Goal: Task Accomplishment & Management: Manage account settings

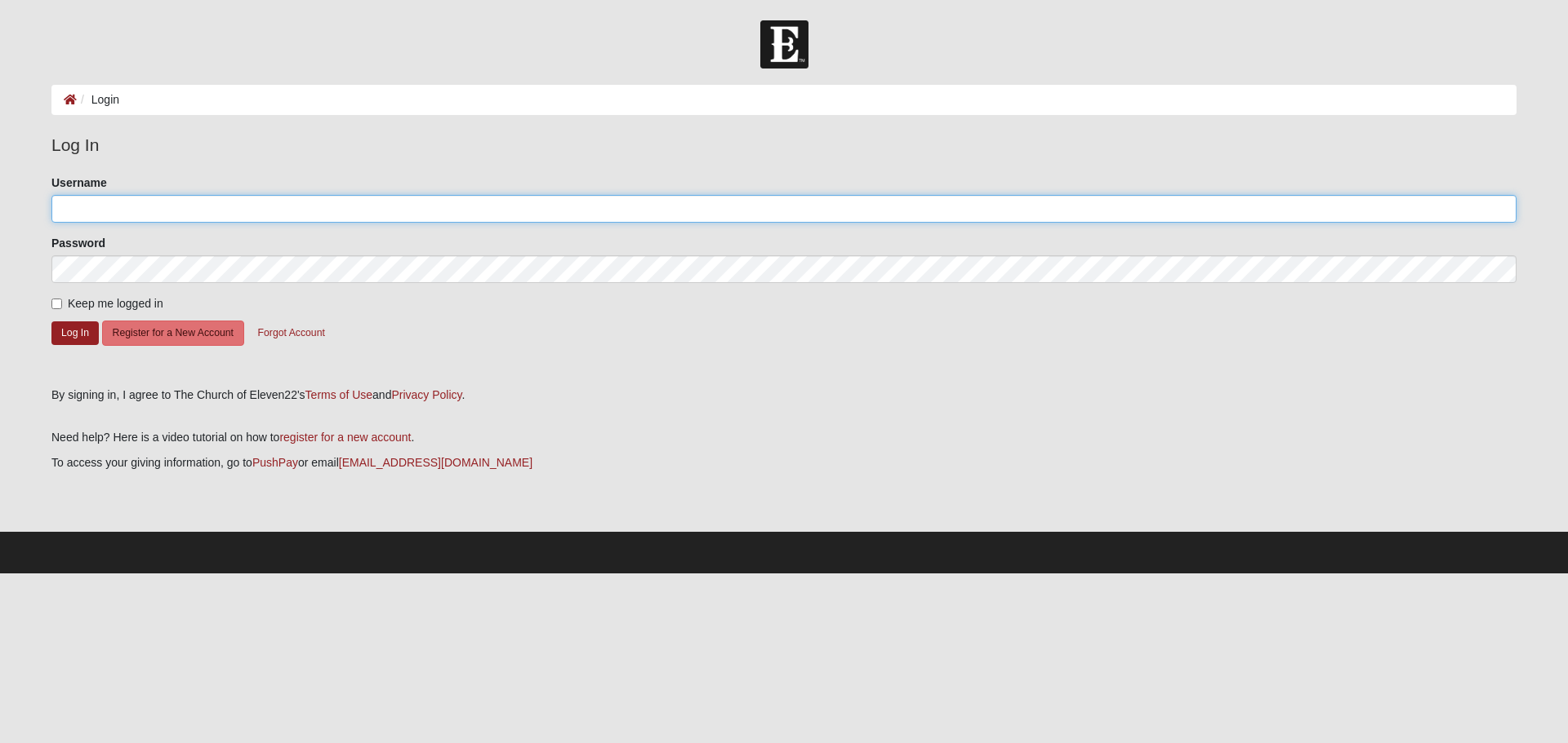
click at [155, 211] on input "Username" at bounding box center [784, 209] width 1465 height 28
type input "jodonnell"
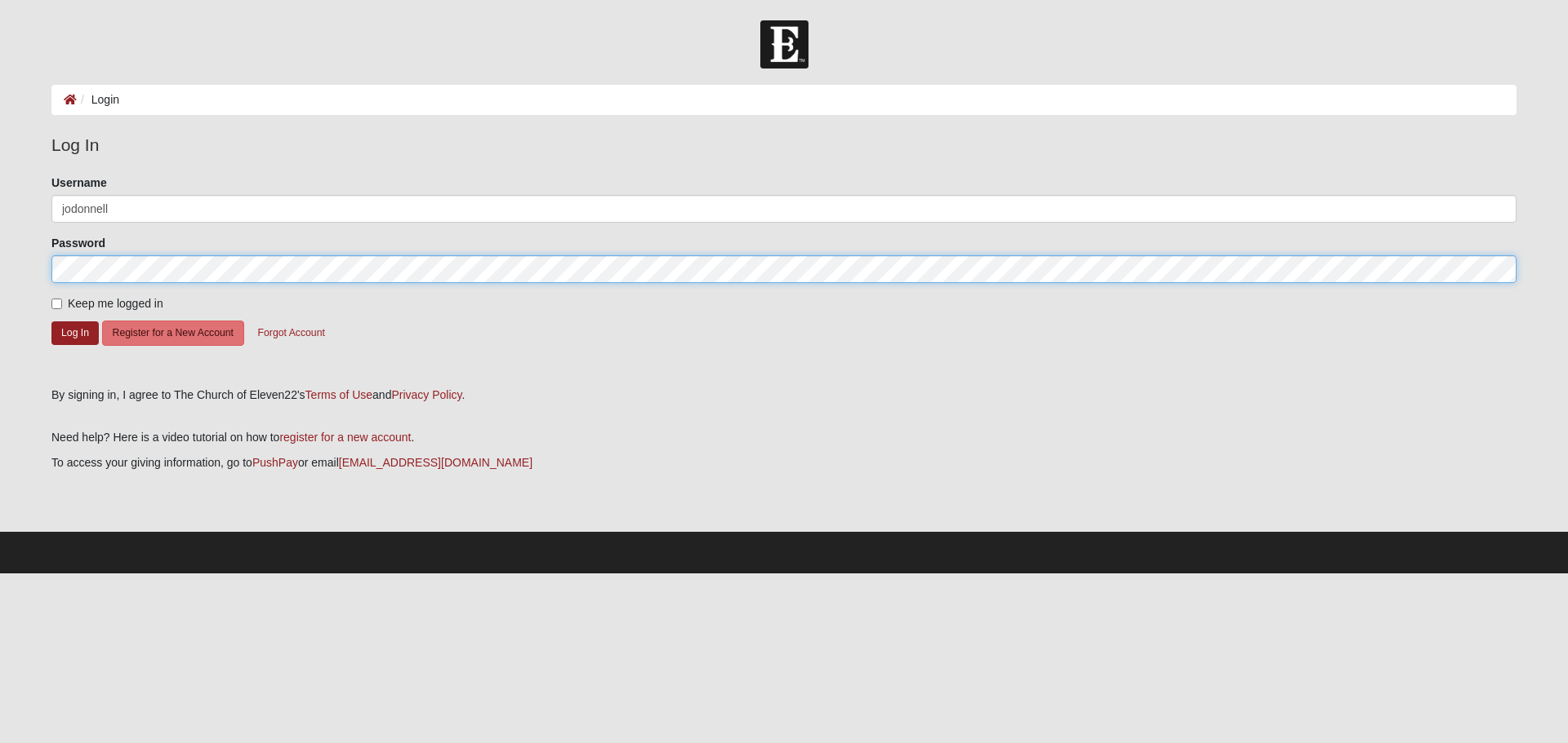
click at [51, 322] on button "Log In" at bounding box center [75, 333] width 48 height 24
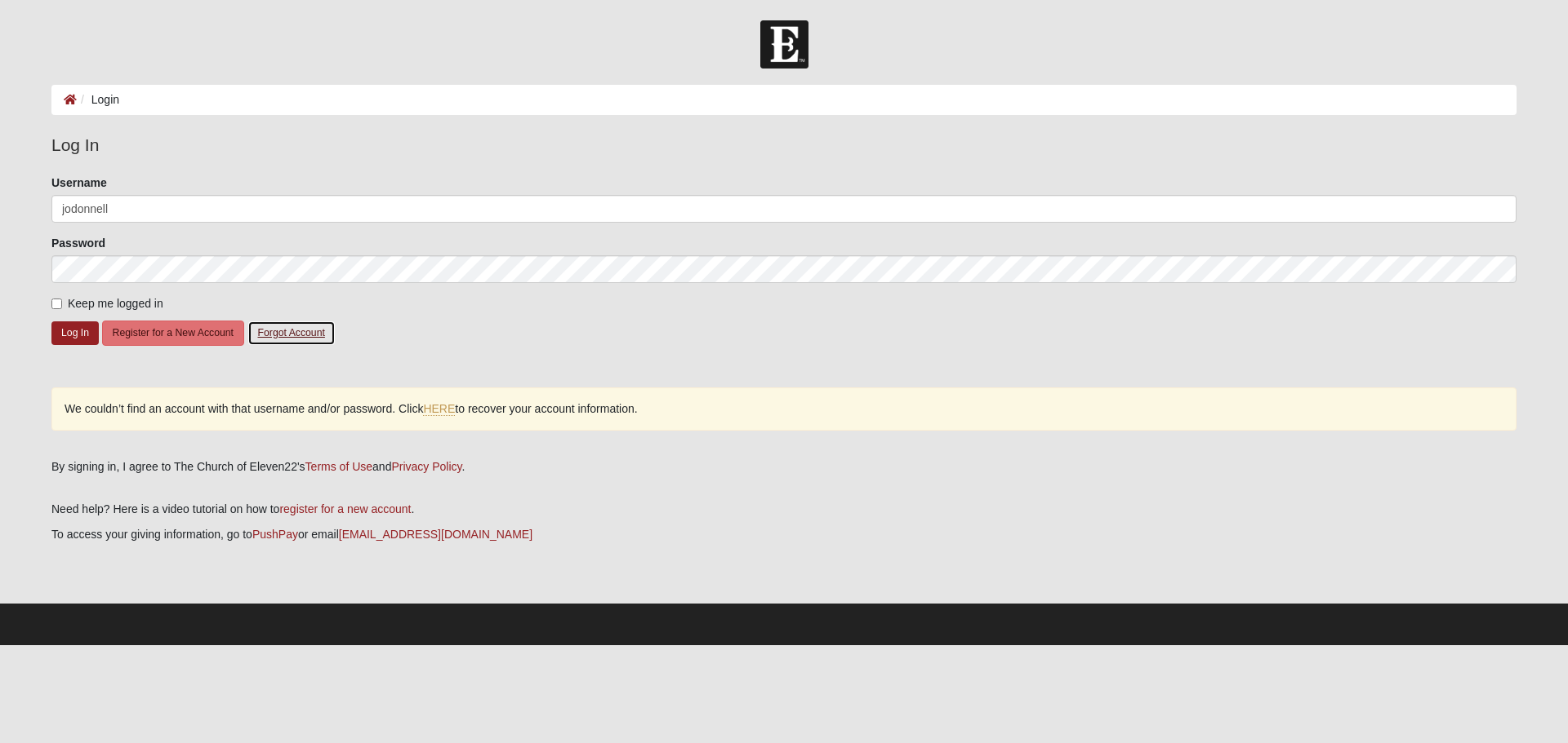
click at [283, 333] on button "Forgot Account" at bounding box center [292, 333] width 89 height 26
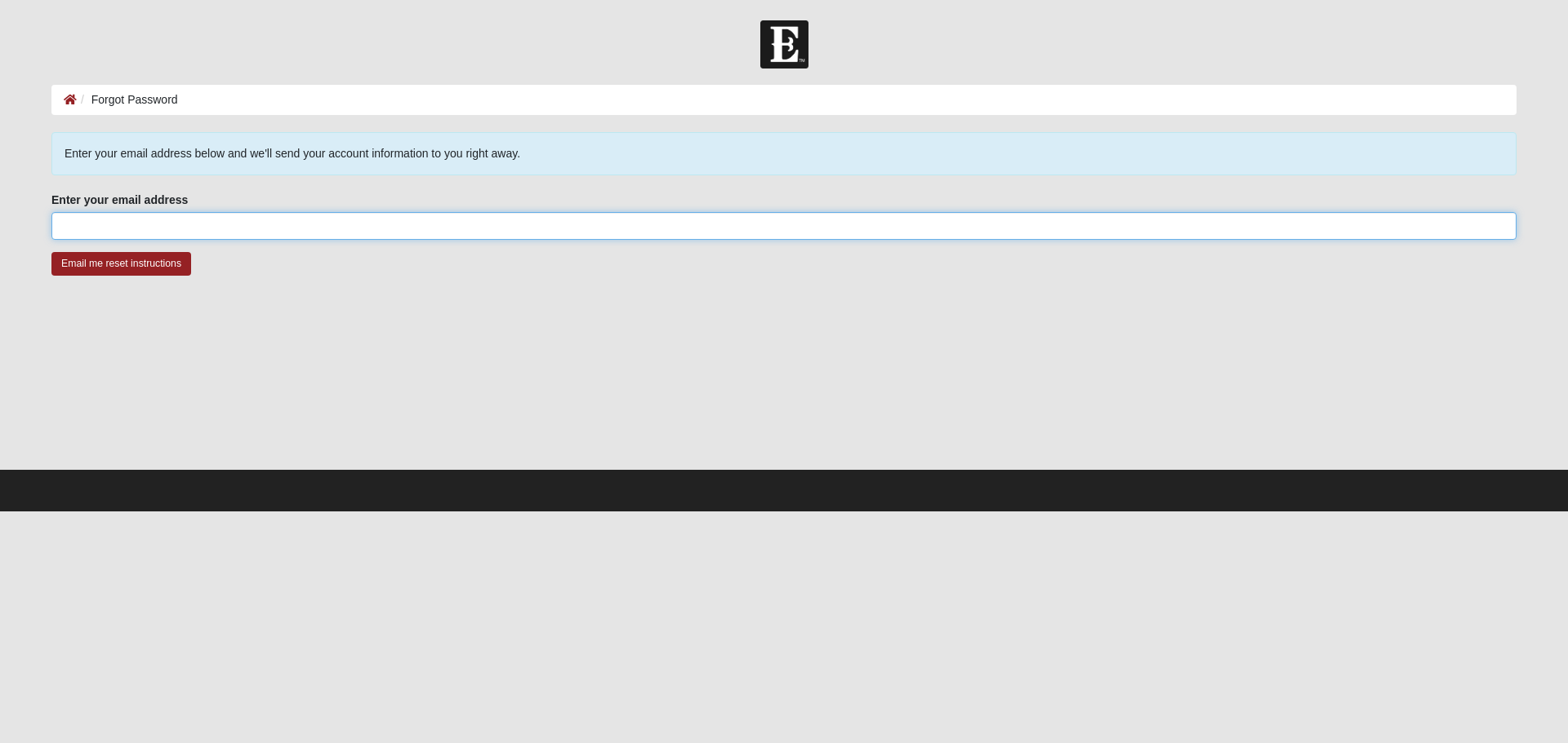
click at [190, 223] on input "Enter your email address" at bounding box center [784, 226] width 1465 height 28
type input "thejordanodonnell@gmail.com"
click at [51, 252] on input "Email me reset instructions" at bounding box center [121, 264] width 139 height 24
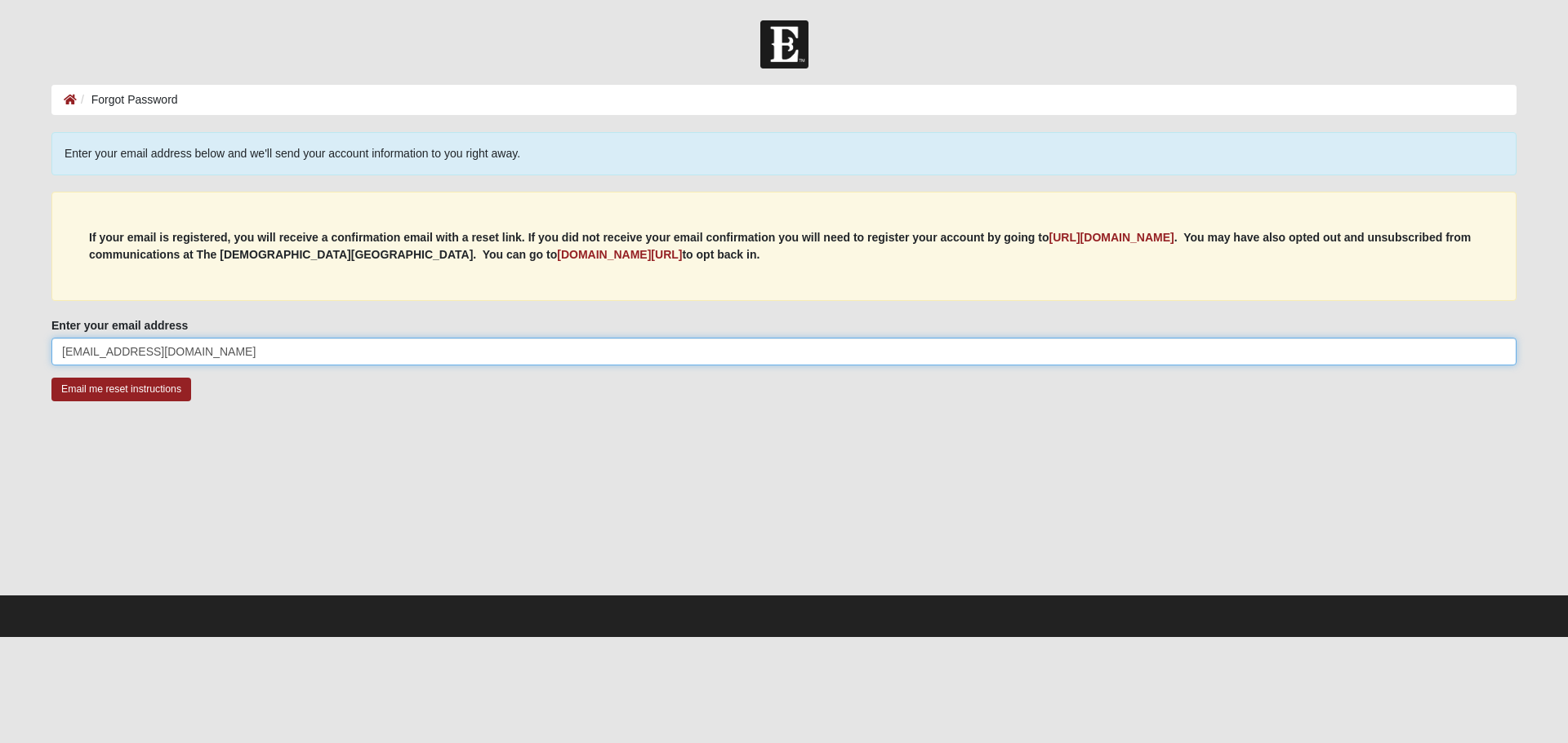
drag, startPoint x: 242, startPoint y: 355, endPoint x: 57, endPoint y: 347, distance: 185.2
click at [57, 347] on input "thejordanodonnell@gmail.com" at bounding box center [784, 351] width 1465 height 28
type input "jodonnell1669@gmail.com"
click at [51, 378] on input "Email me reset instructions" at bounding box center [121, 390] width 139 height 24
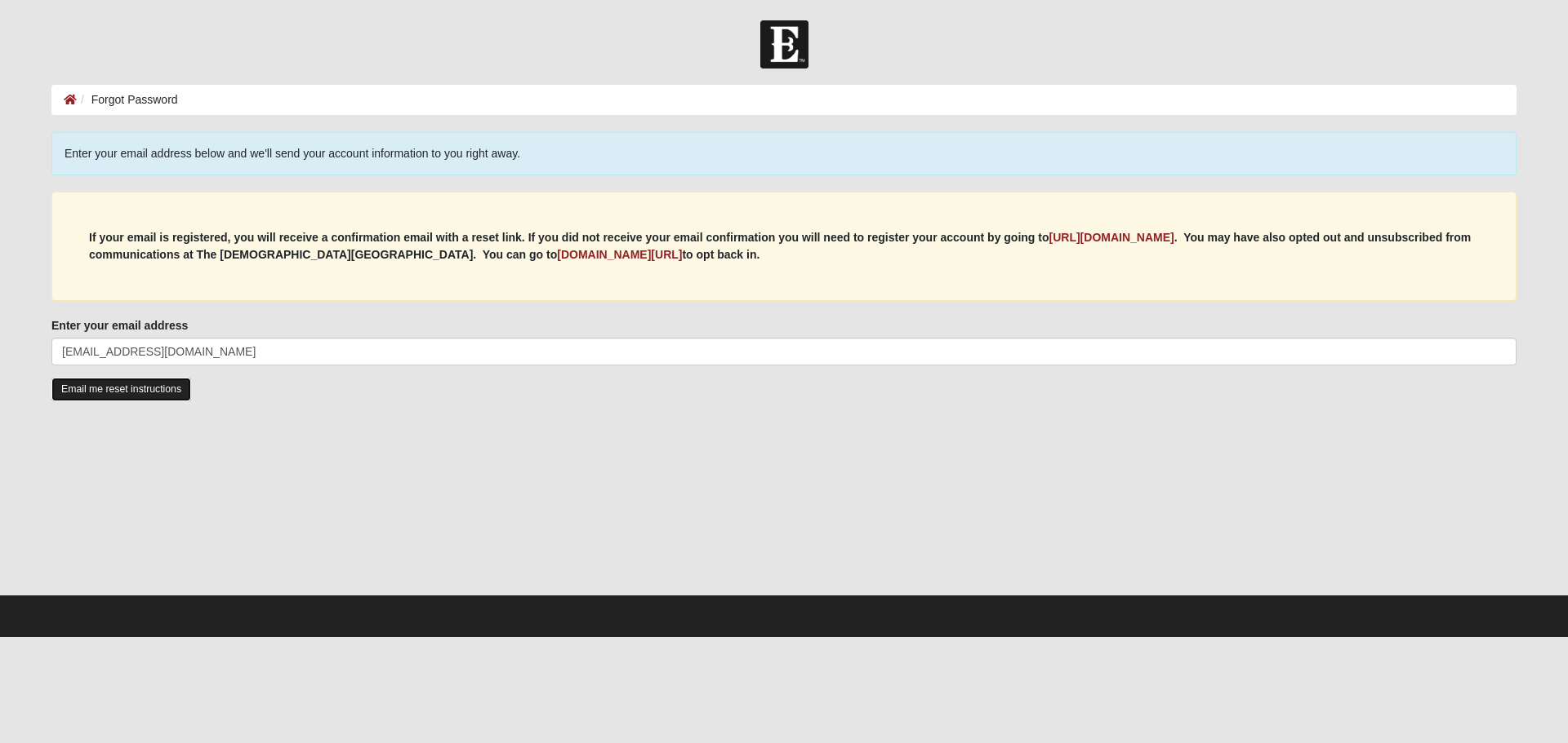
click at [85, 389] on input "Email me reset instructions" at bounding box center [121, 390] width 139 height 24
click at [71, 94] on icon at bounding box center [71, 100] width 13 height 11
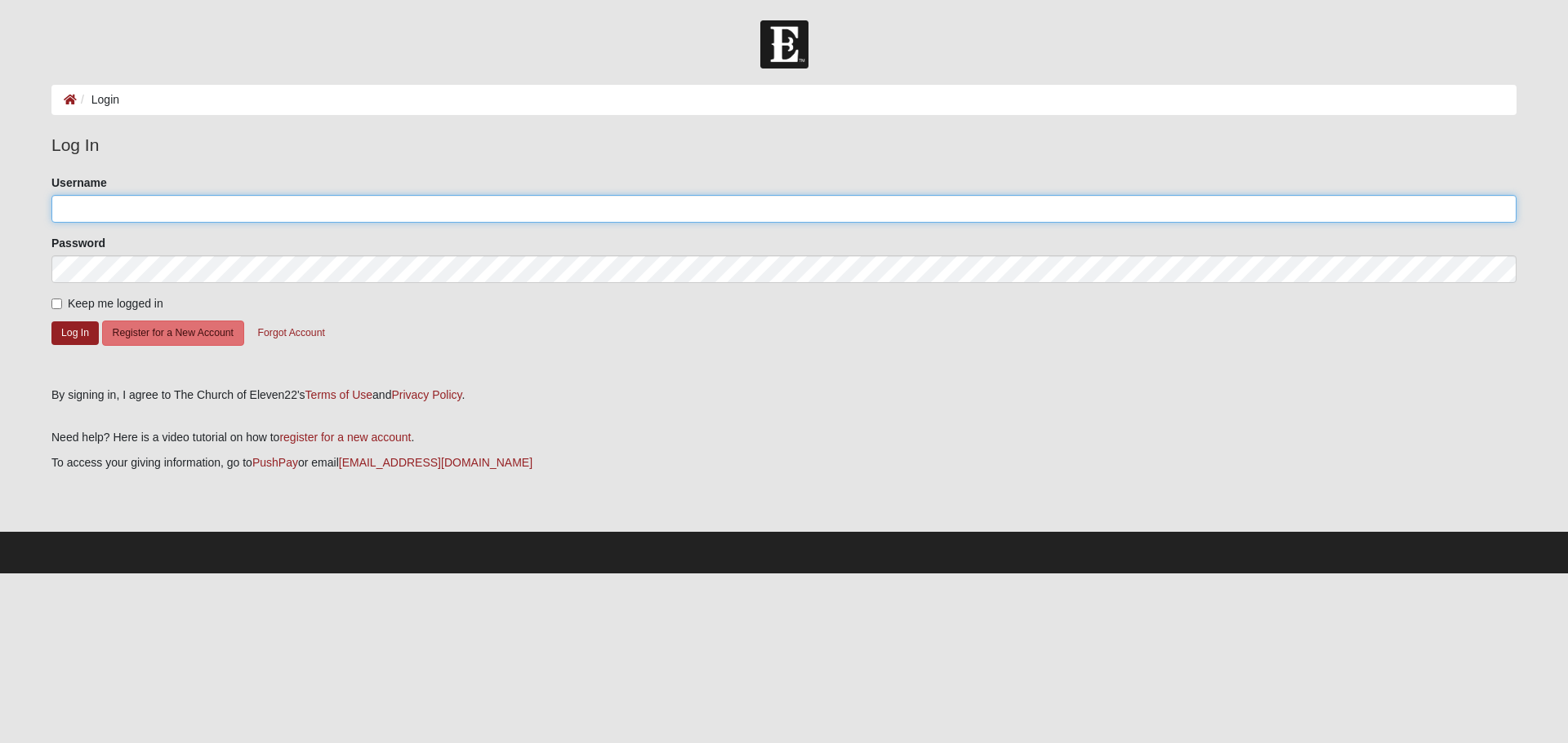
click at [128, 208] on input "Username" at bounding box center [784, 209] width 1465 height 28
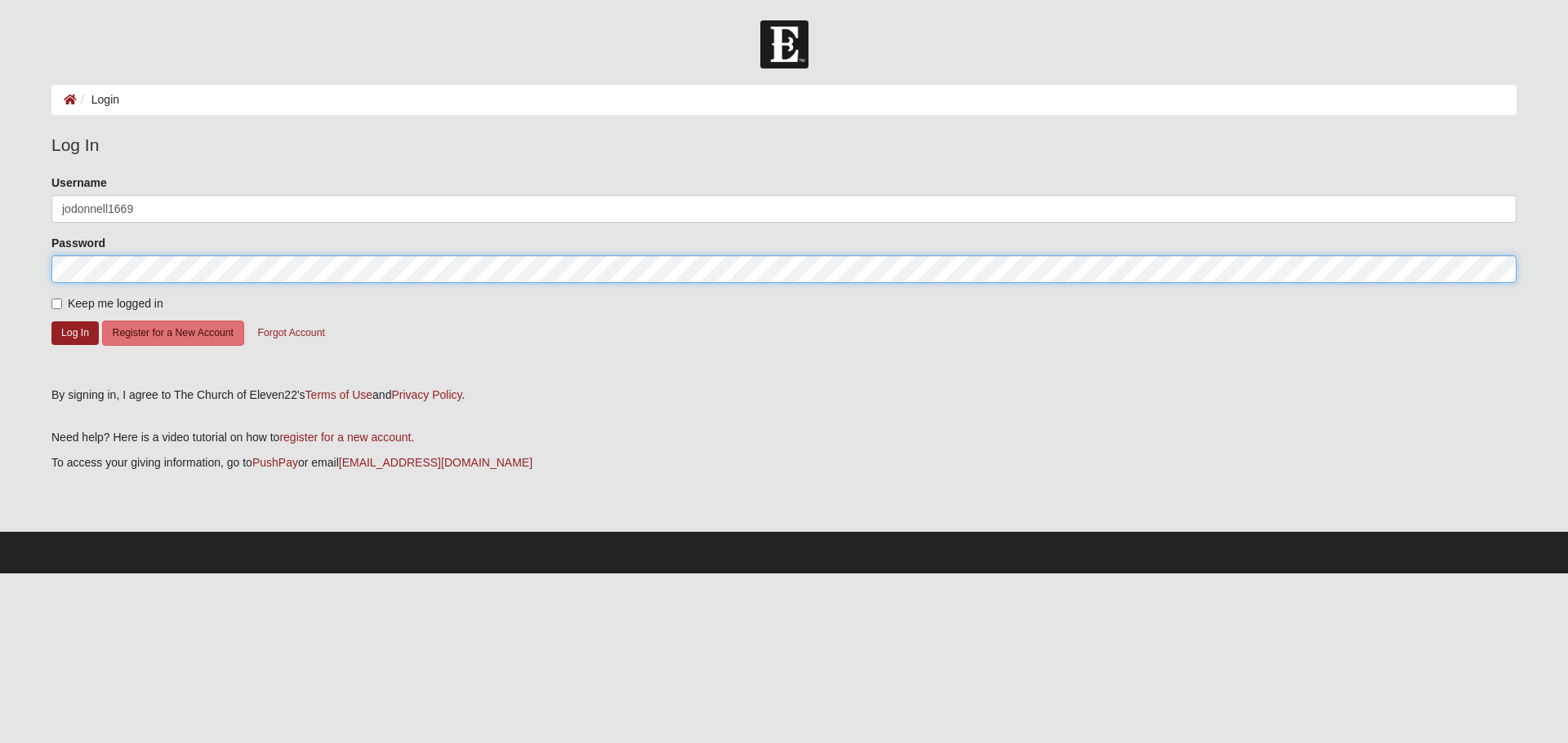
click at [51, 322] on button "Log In" at bounding box center [75, 333] width 48 height 24
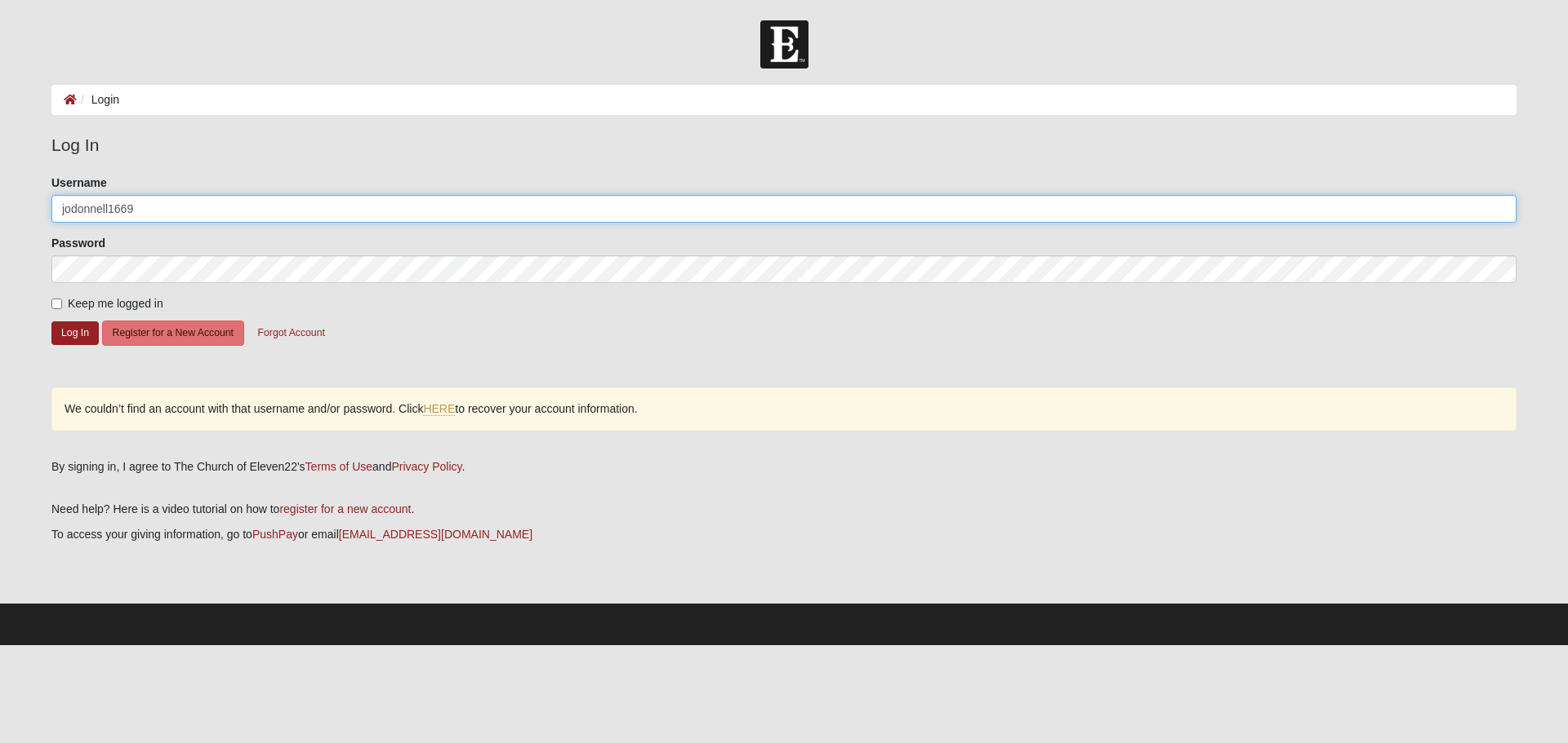
click at [154, 208] on input "jodonnell1669" at bounding box center [784, 209] width 1465 height 28
type input "jodonnell45"
click at [65, 333] on button "Log In" at bounding box center [75, 333] width 48 height 24
click at [439, 411] on link "HERE" at bounding box center [438, 409] width 31 height 14
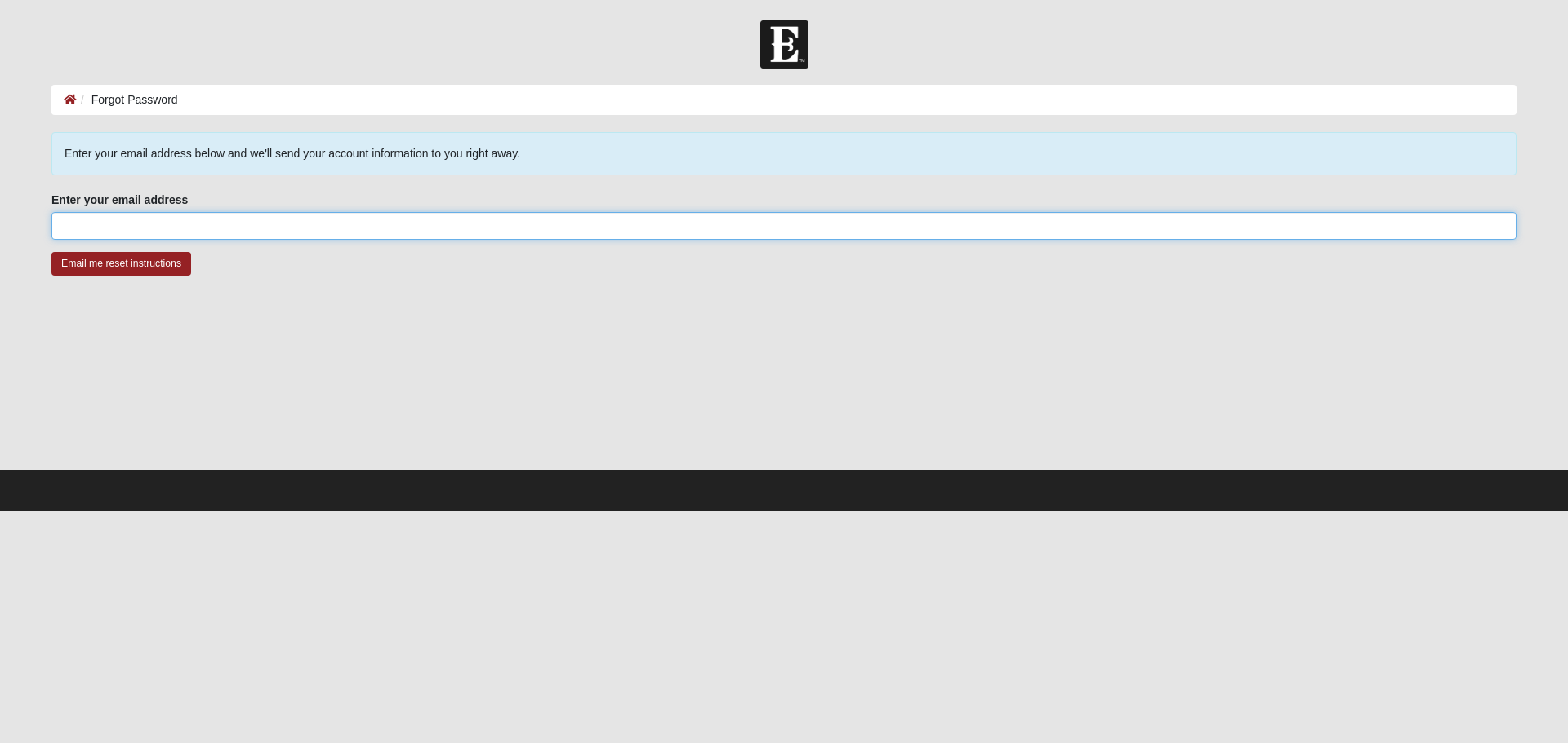
click at [191, 225] on input "Enter your email address" at bounding box center [784, 226] width 1465 height 28
type input "[EMAIL_ADDRESS][DOMAIN_NAME]"
click at [158, 259] on input "Email me reset instructions" at bounding box center [121, 264] width 139 height 24
